Goal: Complete application form: Complete application form

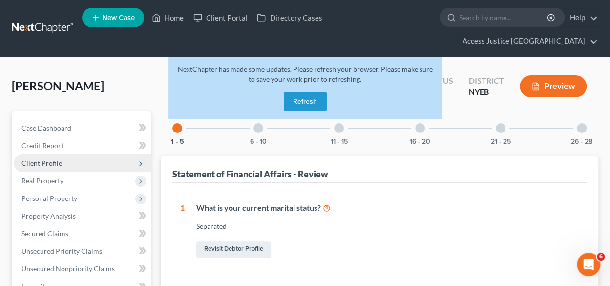
click at [56, 154] on span "Client Profile" at bounding box center [82, 163] width 137 height 18
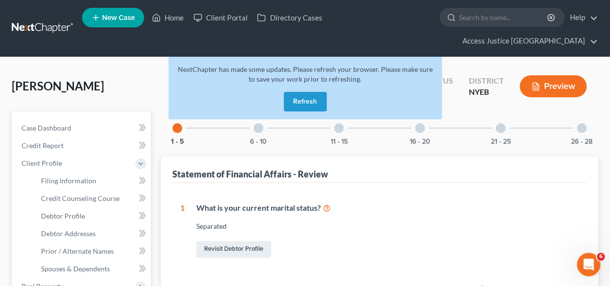
click at [306, 92] on button "Refresh" at bounding box center [305, 102] width 43 height 20
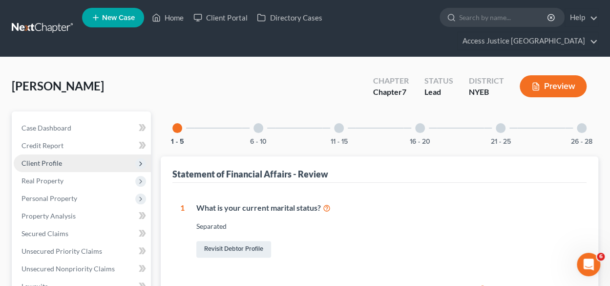
click at [40, 159] on span "Client Profile" at bounding box center [41, 163] width 41 height 8
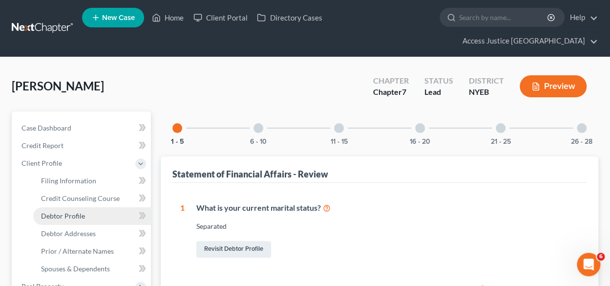
click at [67, 211] on span "Debtor Profile" at bounding box center [63, 215] width 44 height 8
select select "2"
select select "0"
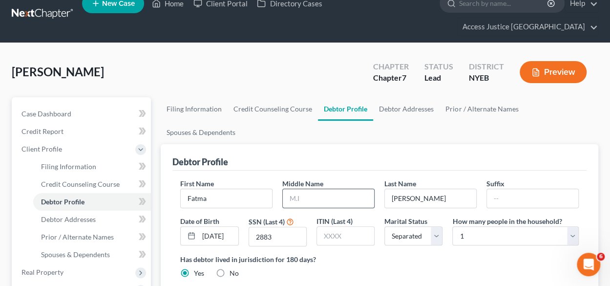
scroll to position [0, 0]
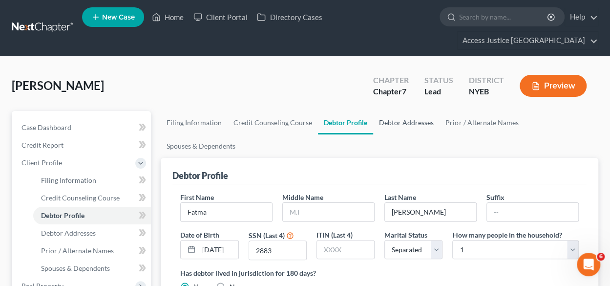
click at [405, 111] on link "Debtor Addresses" at bounding box center [406, 122] width 66 height 23
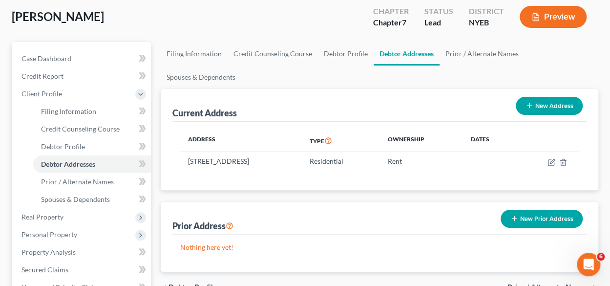
scroll to position [70, 0]
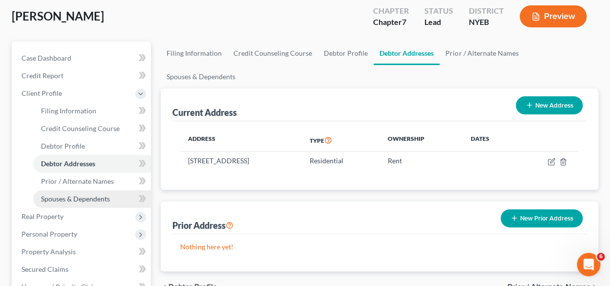
click at [70, 190] on link "Spouses & Dependents" at bounding box center [92, 199] width 118 height 18
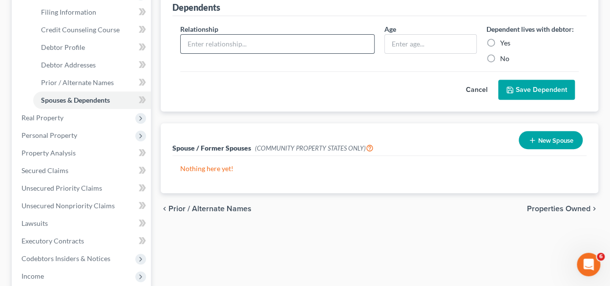
scroll to position [178, 0]
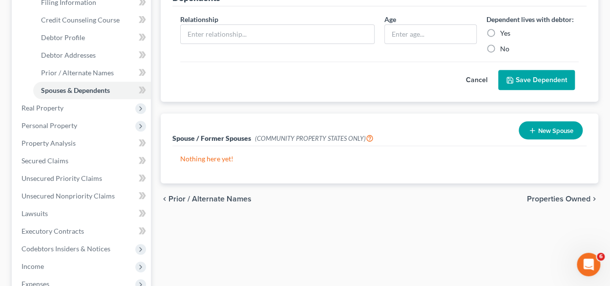
click at [549, 121] on button "New Spouse" at bounding box center [550, 130] width 64 height 18
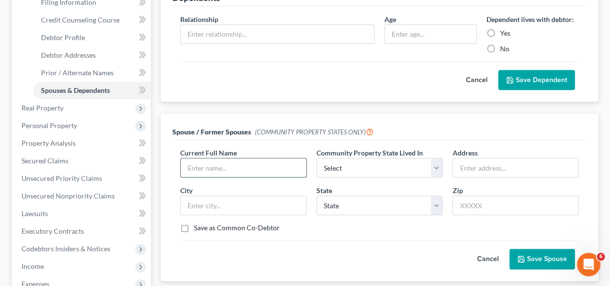
click at [231, 158] on input "text" at bounding box center [243, 167] width 125 height 19
type input "Cemal Keceli"
click at [247, 196] on input "text" at bounding box center [243, 205] width 125 height 19
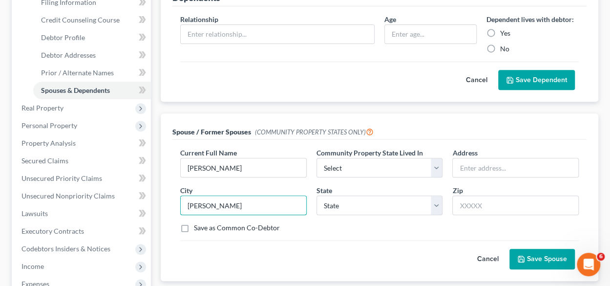
type input "Greene"
click at [435, 42] on div "Relationship * Age Dependent lives with debtor: Yes No" at bounding box center [379, 37] width 408 height 47
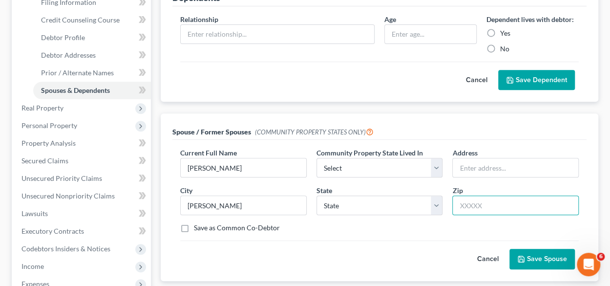
click at [474, 195] on input "text" at bounding box center [515, 205] width 126 height 20
type input "13778"
select select "35"
click at [375, 40] on div "Relationship * Age Dependent lives with debtor: Yes No" at bounding box center [379, 37] width 408 height 47
click at [474, 158] on input "text" at bounding box center [515, 167] width 125 height 19
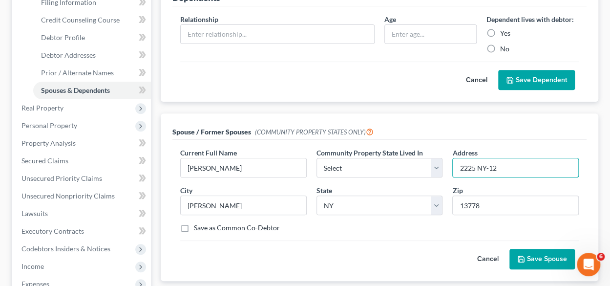
type input "2225 NY-12"
click at [453, 39] on div "Relationship * Age Dependent lives with debtor: Yes No" at bounding box center [379, 37] width 408 height 47
click at [338, 185] on div "State State AL AK AR AZ CA CO CT DE DC FL GA GU HI ID IL IN IA KS KY LA ME MD M…" at bounding box center [379, 200] width 136 height 30
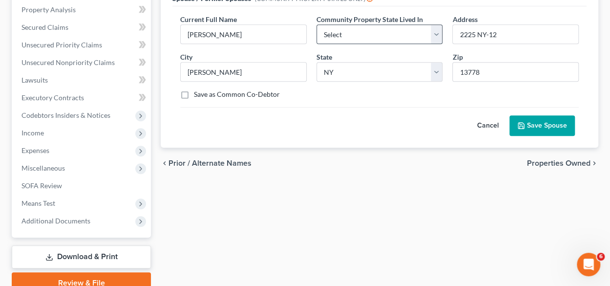
scroll to position [315, 0]
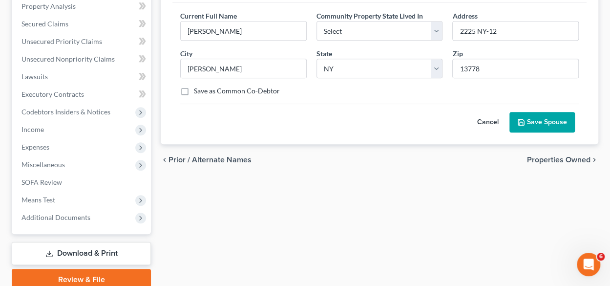
click at [550, 112] on button "Save Spouse" at bounding box center [541, 122] width 65 height 21
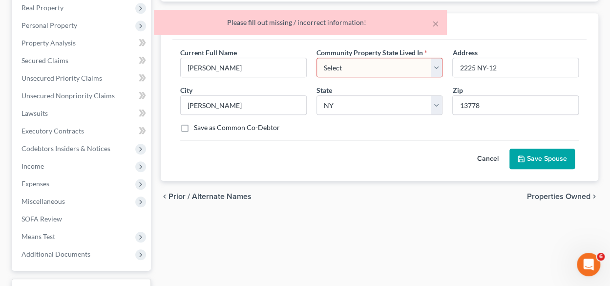
scroll to position [275, 0]
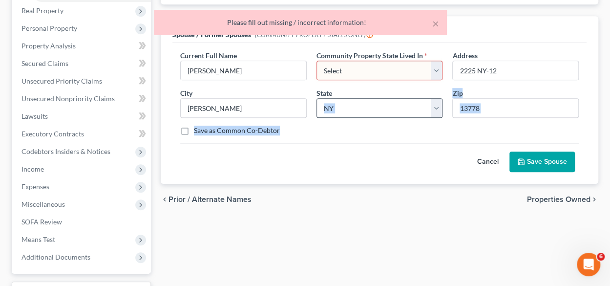
drag, startPoint x: 341, startPoint y: 116, endPoint x: 400, endPoint y: 80, distance: 69.1
click at [400, 80] on div "Current Full Name * Cemal Keceli Community Property State Lived In * Select AZ …" at bounding box center [379, 96] width 408 height 93
click at [434, 61] on select "Select AZ CA GU ID LA NV NM PR TX WA WI" at bounding box center [379, 71] width 126 height 20
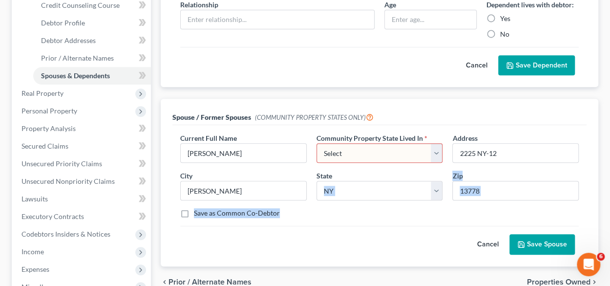
scroll to position [193, 0]
click at [489, 234] on button "Cancel" at bounding box center [487, 244] width 43 height 20
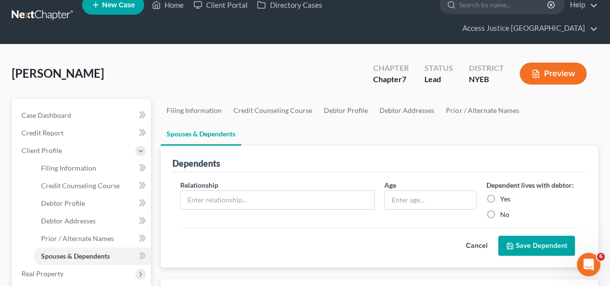
scroll to position [10, 0]
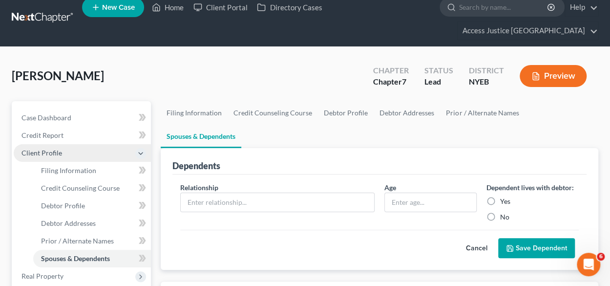
click at [40, 148] on span "Client Profile" at bounding box center [41, 152] width 41 height 8
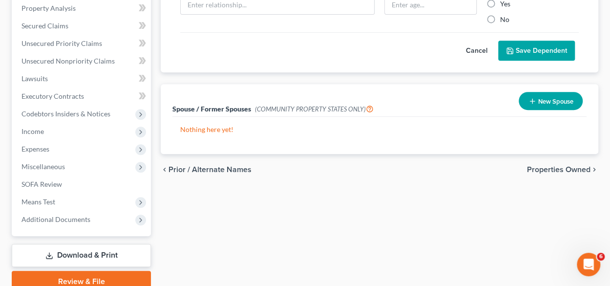
scroll to position [208, 0]
